Goal: Transaction & Acquisition: Purchase product/service

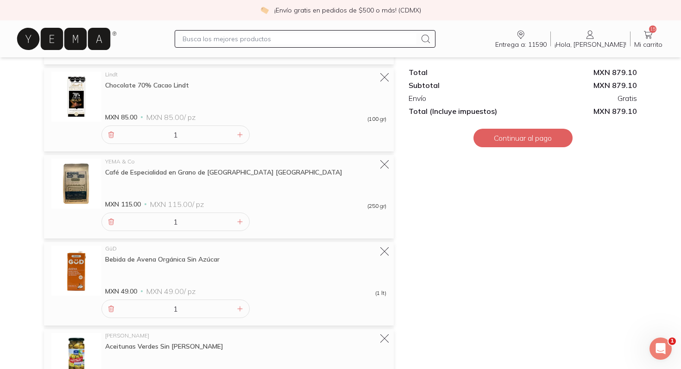
scroll to position [387, 0]
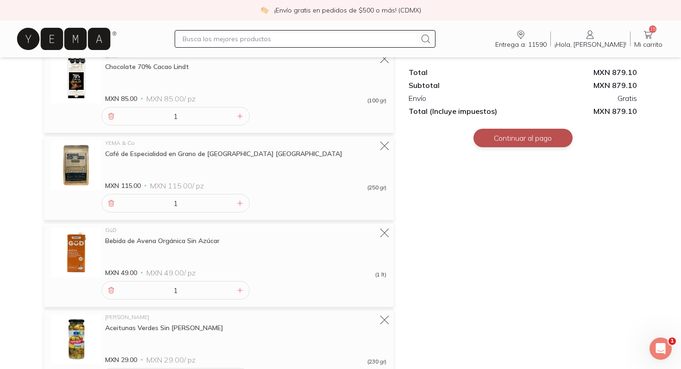
click at [531, 136] on button "Continuar al pago" at bounding box center [523, 138] width 99 height 19
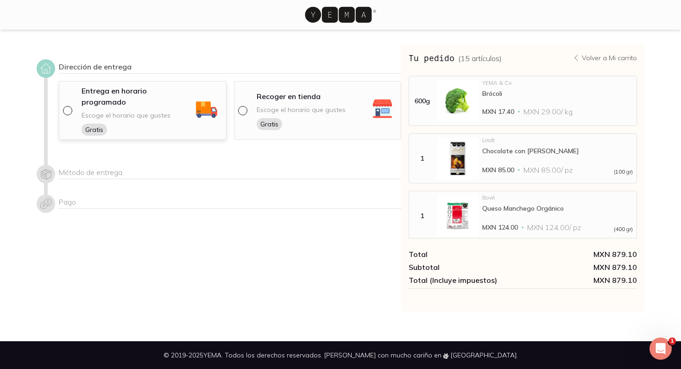
click at [67, 107] on input "radio" at bounding box center [66, 109] width 7 height 7
radio input "true"
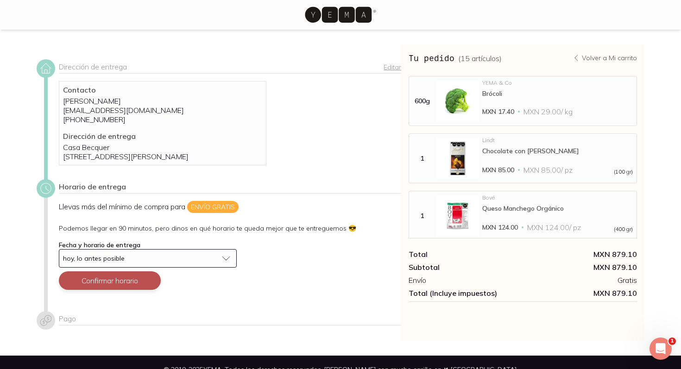
click at [130, 290] on button "Confirmar horario" at bounding box center [110, 281] width 102 height 19
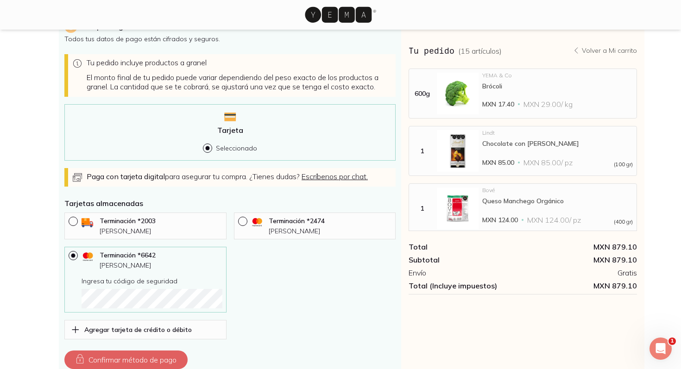
scroll to position [321, 0]
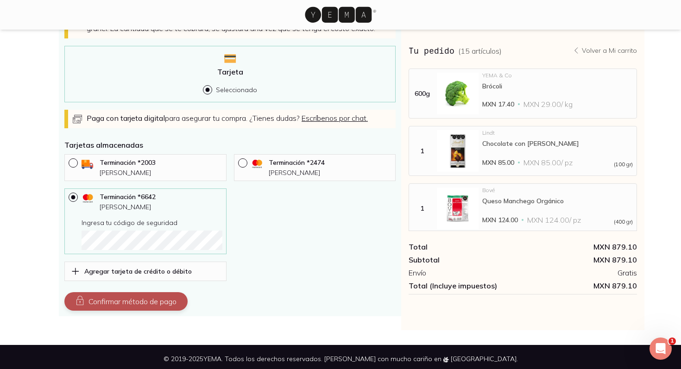
click at [138, 309] on button "Confirmar método de pago" at bounding box center [125, 301] width 123 height 19
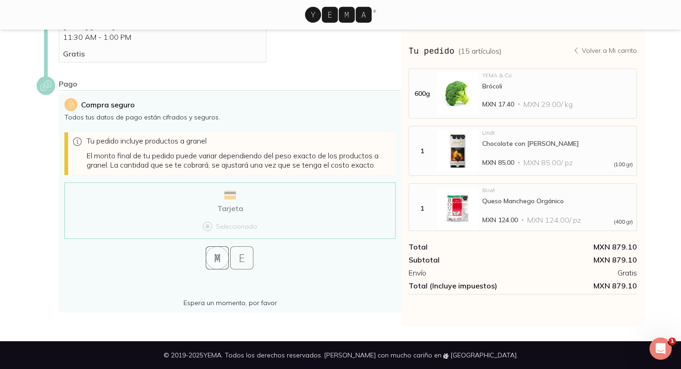
scroll to position [186, 0]
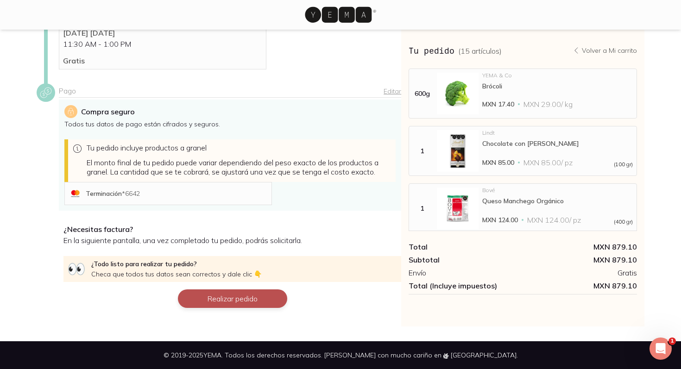
click at [246, 295] on button "Realizar pedido" at bounding box center [232, 299] width 109 height 19
